Goal: Transaction & Acquisition: Purchase product/service

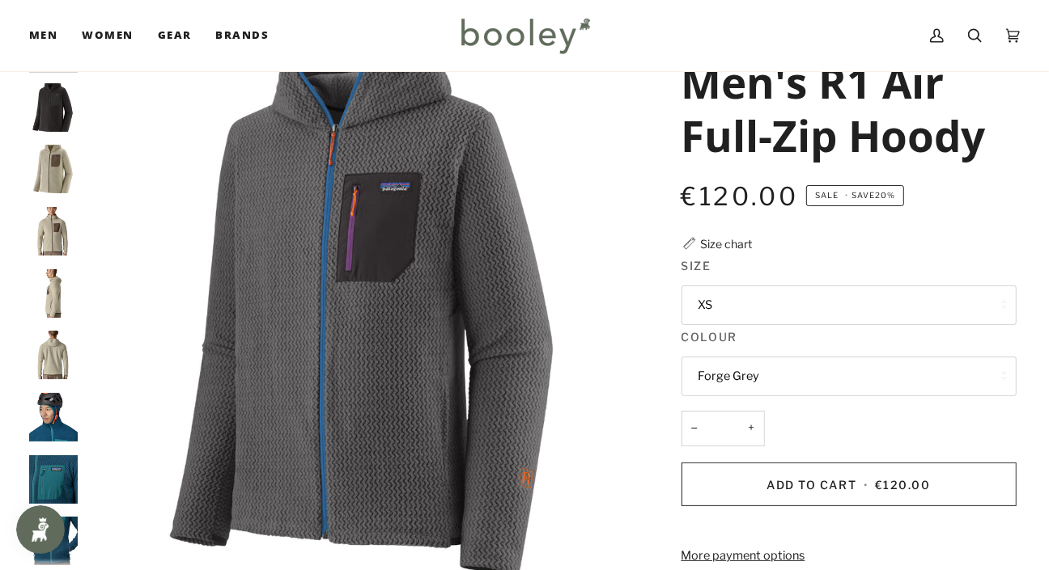
scroll to position [92, 0]
click at [982, 304] on button "XS" at bounding box center [848, 306] width 335 height 40
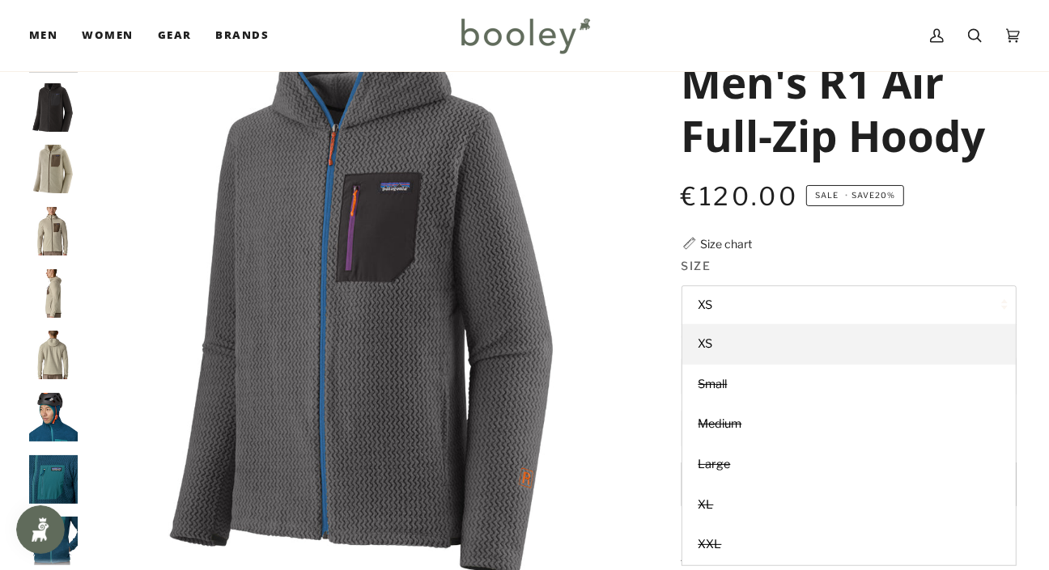
click at [952, 262] on legend "Size" at bounding box center [848, 269] width 335 height 25
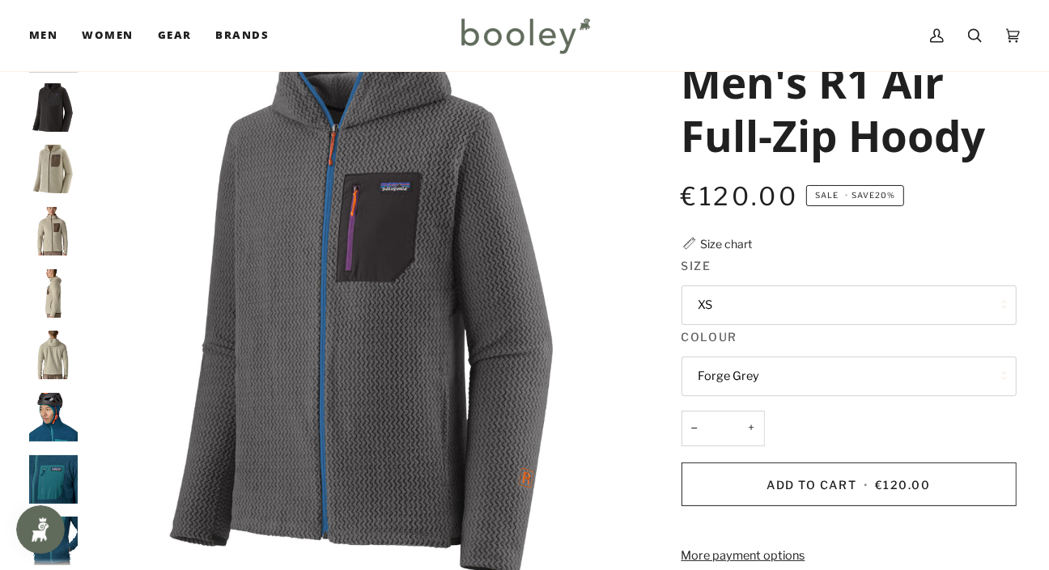
click at [976, 384] on button "Forge Grey" at bounding box center [848, 377] width 335 height 40
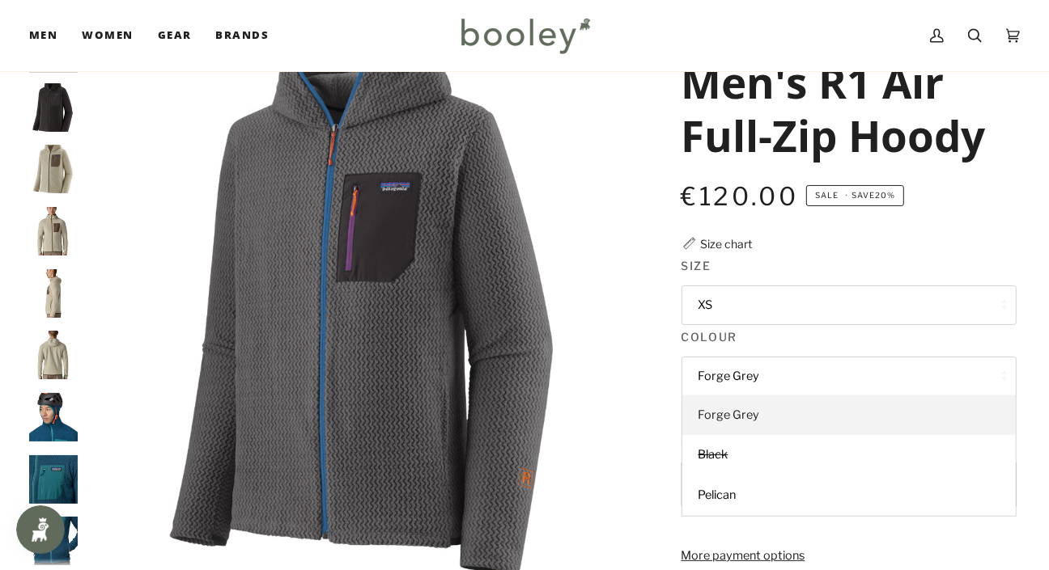
click at [975, 417] on link "Forge Grey" at bounding box center [848, 416] width 333 height 40
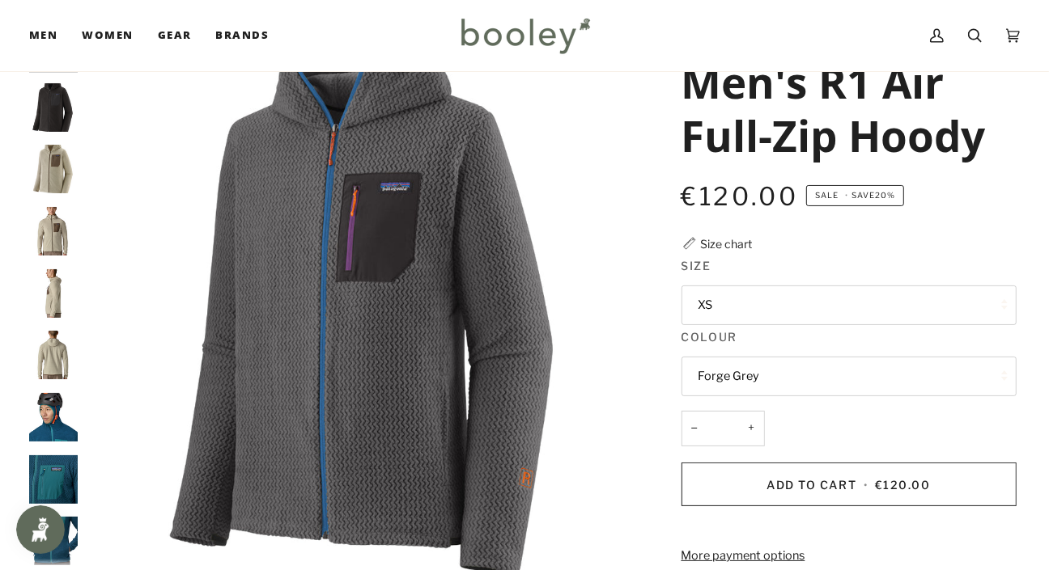
click at [983, 415] on div "− * +" at bounding box center [848, 437] width 335 height 53
click at [985, 371] on button "Forge Grey" at bounding box center [848, 377] width 335 height 40
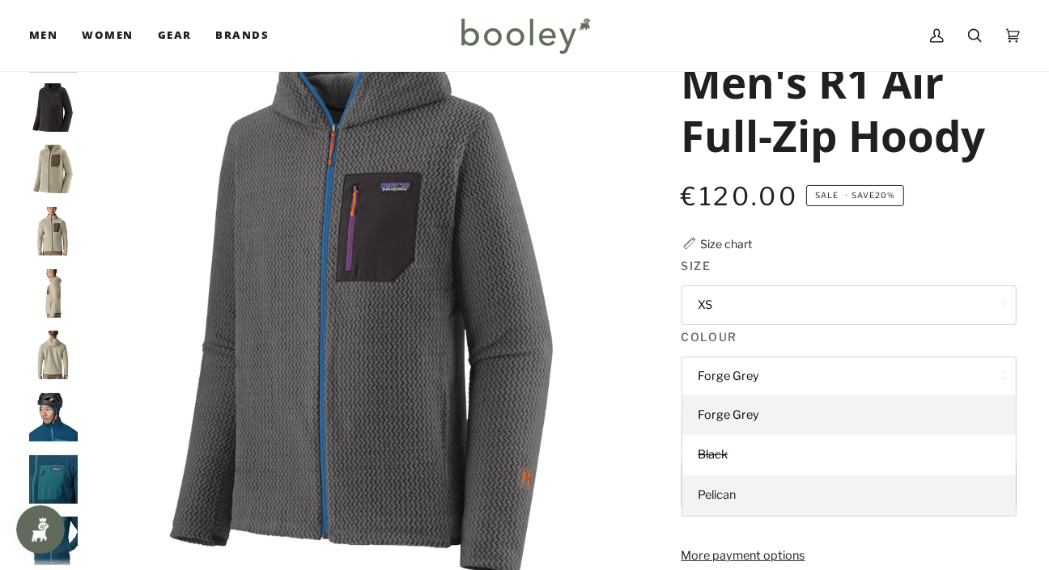
click at [935, 490] on link "Pelican" at bounding box center [848, 496] width 333 height 40
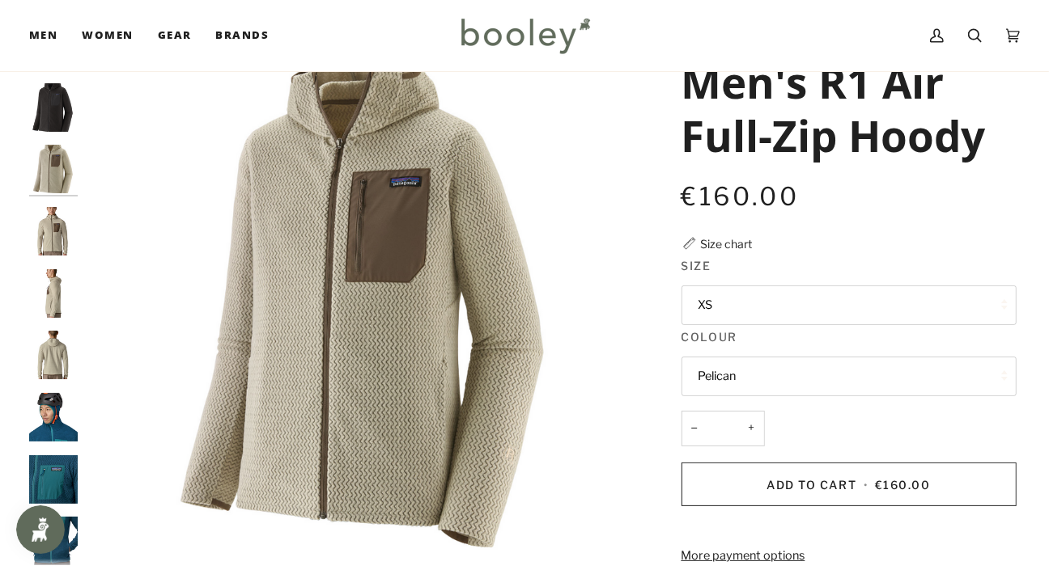
click at [972, 303] on button "XS" at bounding box center [848, 306] width 335 height 40
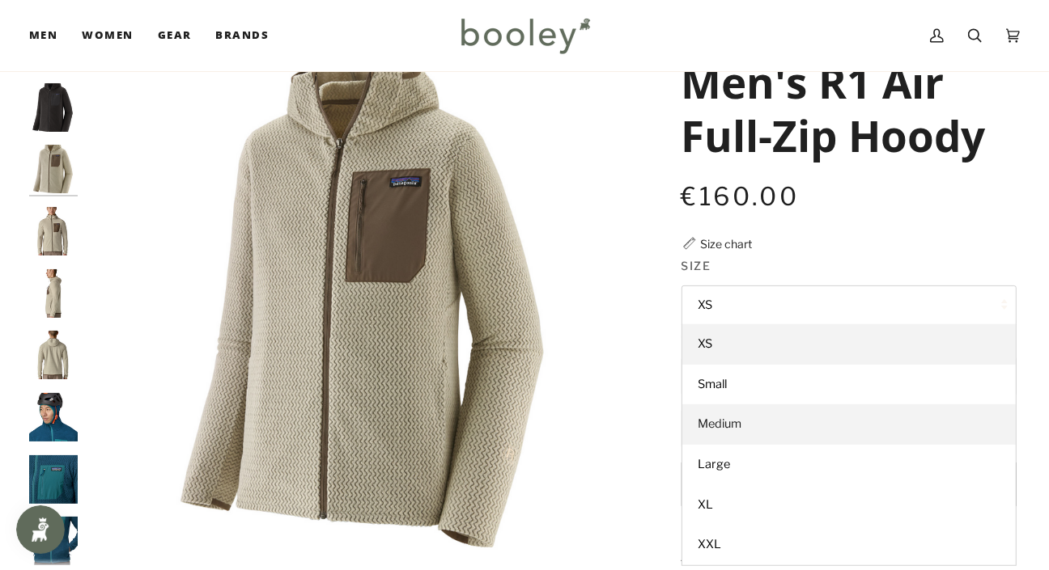
click at [947, 420] on link "Medium" at bounding box center [848, 425] width 333 height 40
